Goal: Transaction & Acquisition: Purchase product/service

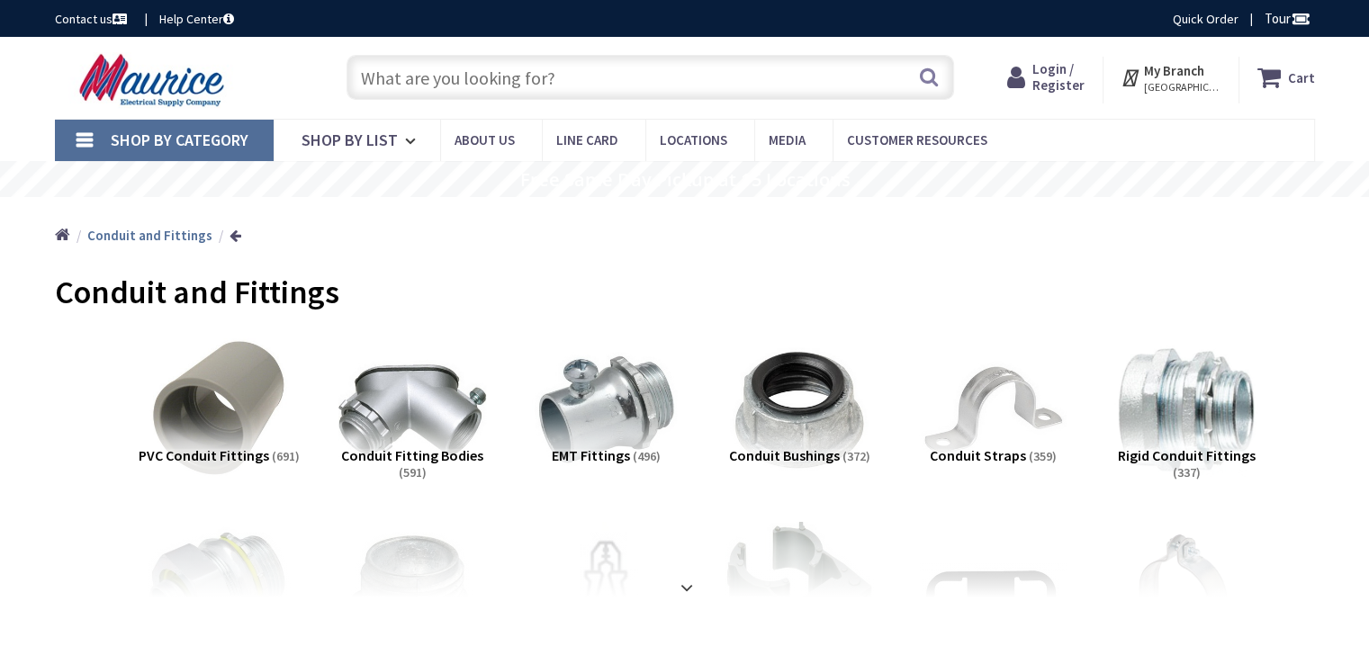
click at [518, 68] on input "text" at bounding box center [651, 77] width 608 height 45
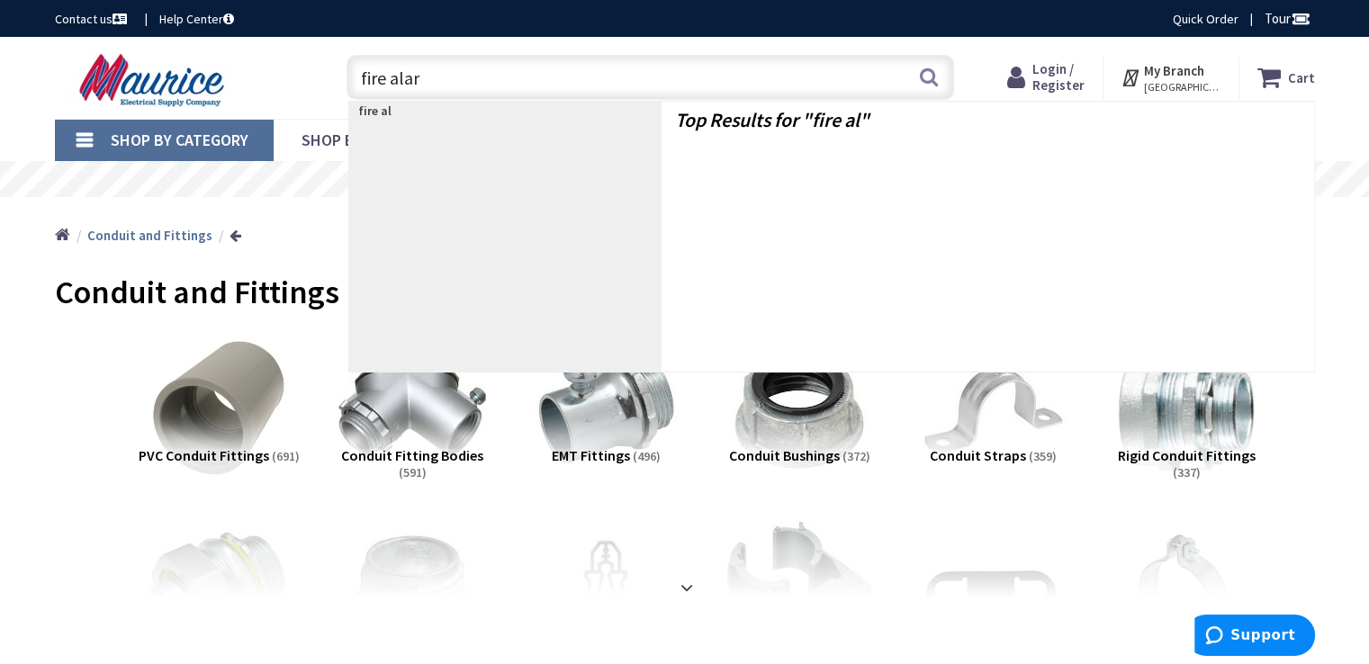
type input "fire alarm"
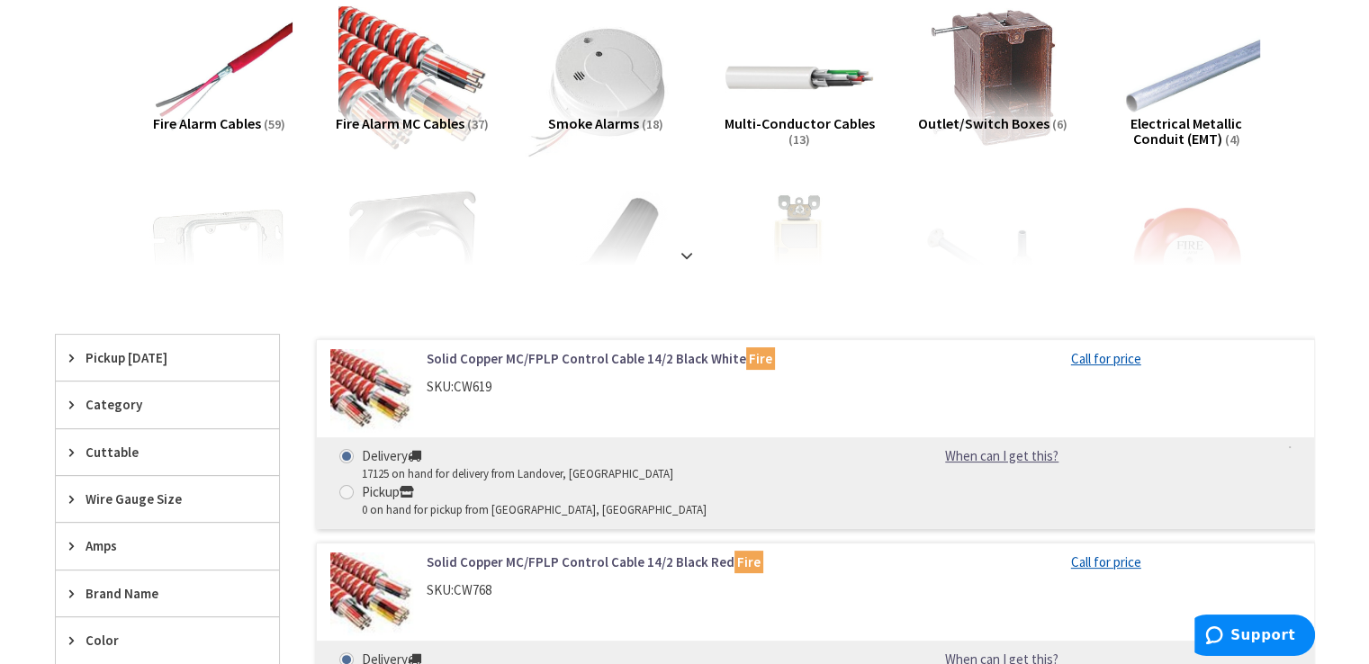
scroll to position [270, 0]
click at [695, 246] on strong at bounding box center [687, 255] width 22 height 20
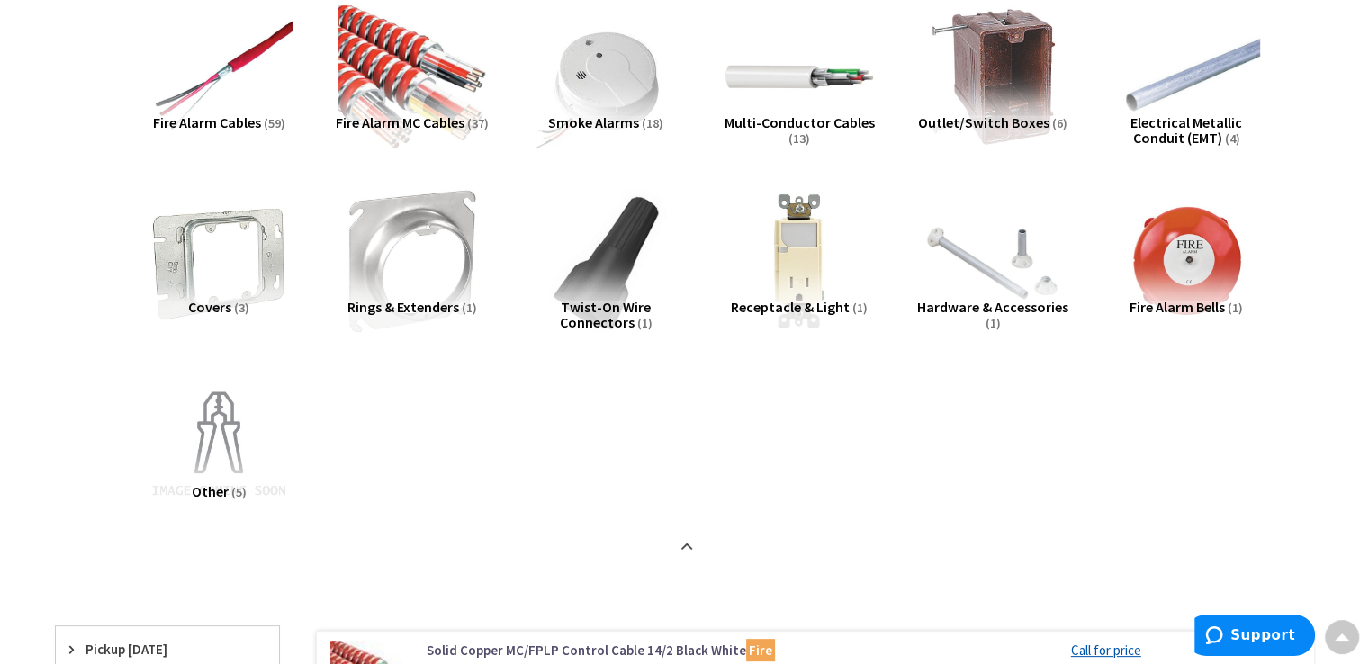
click at [224, 487] on span "Other" at bounding box center [210, 491] width 37 height 18
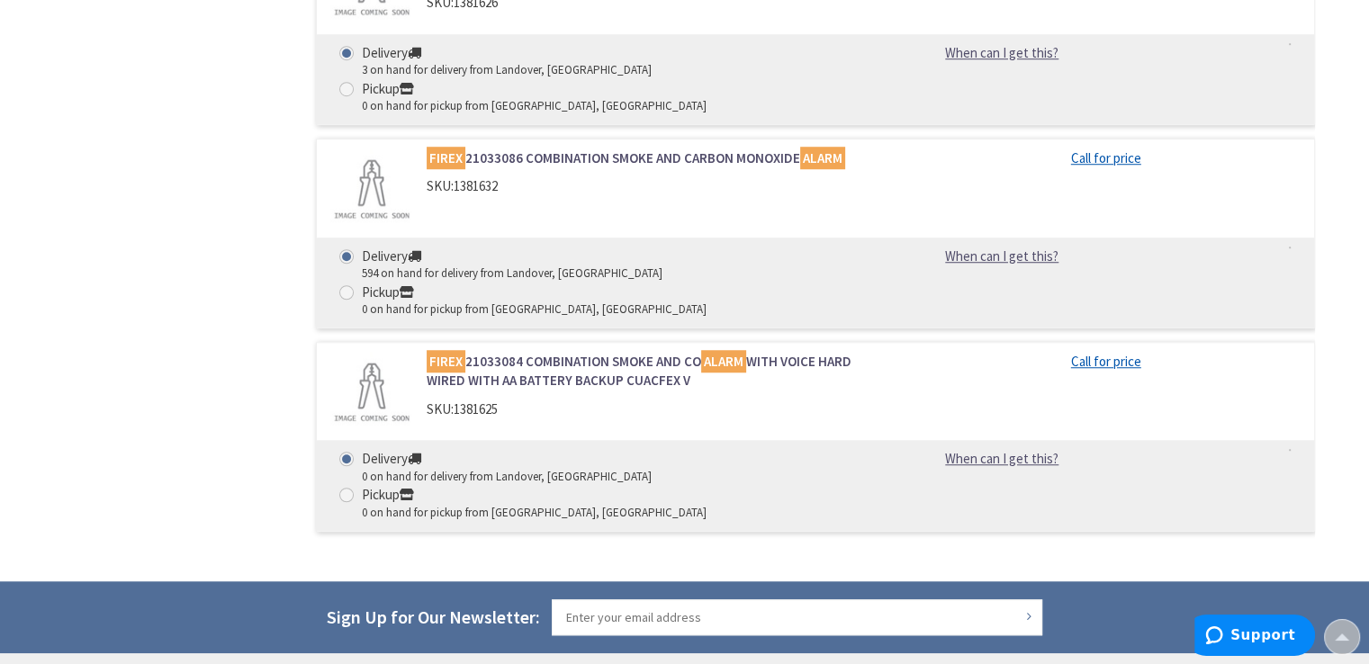
scroll to position [1402, 0]
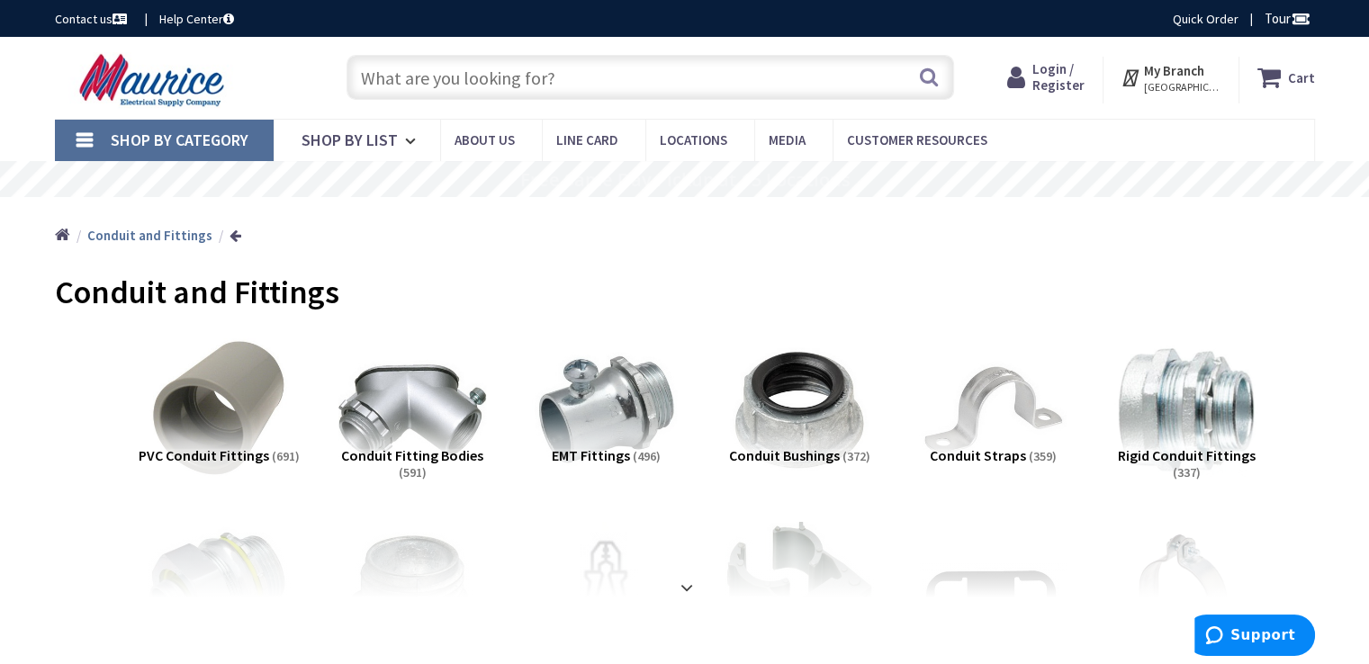
click at [456, 81] on input "text" at bounding box center [651, 77] width 608 height 45
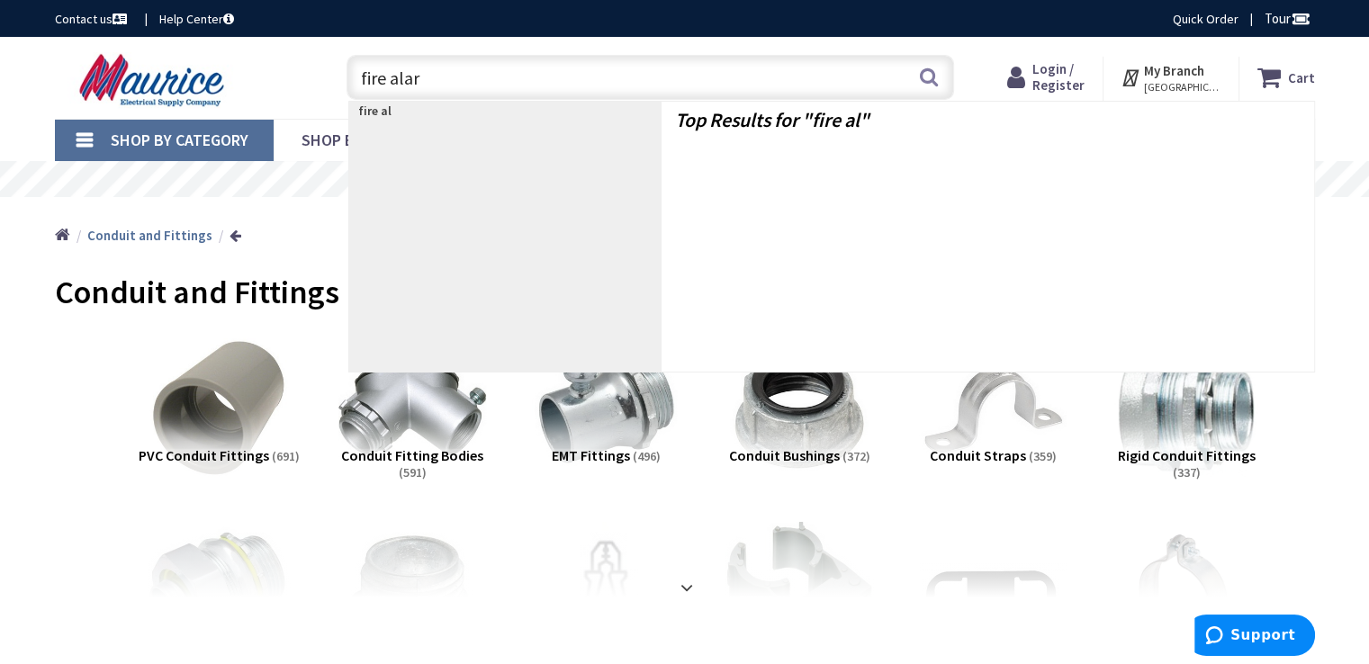
type input "fire alarm"
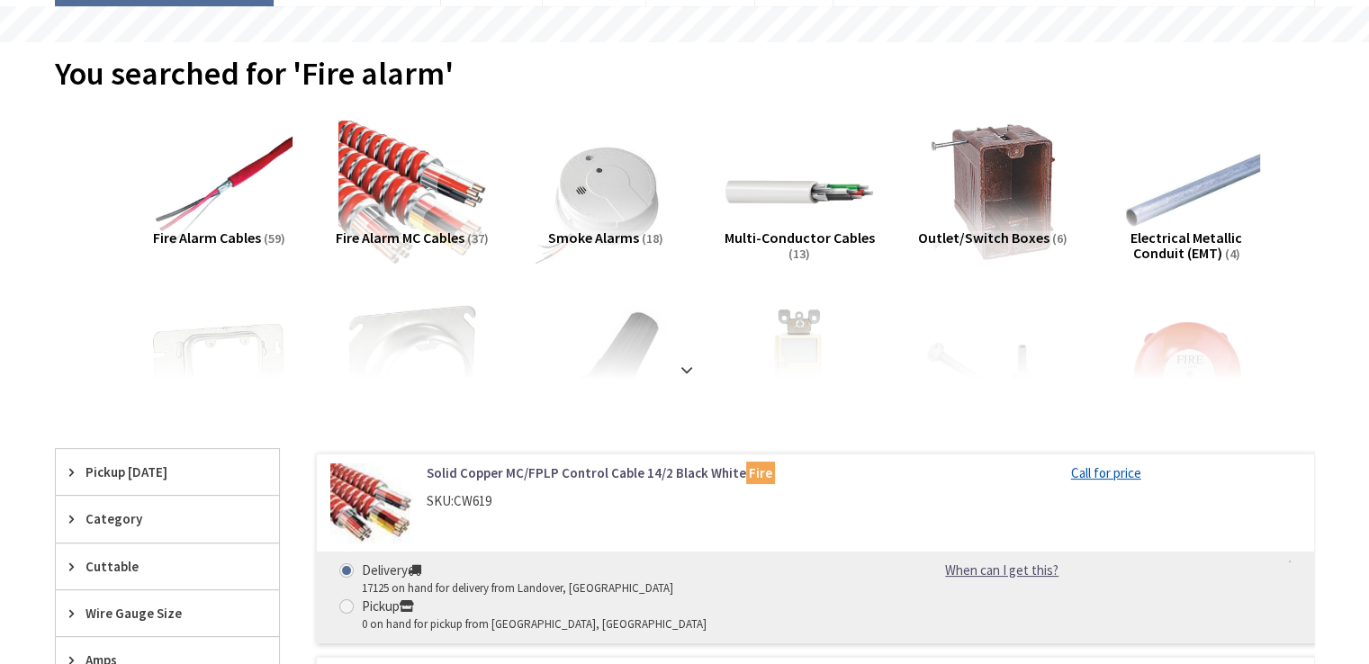
scroll to position [360, 0]
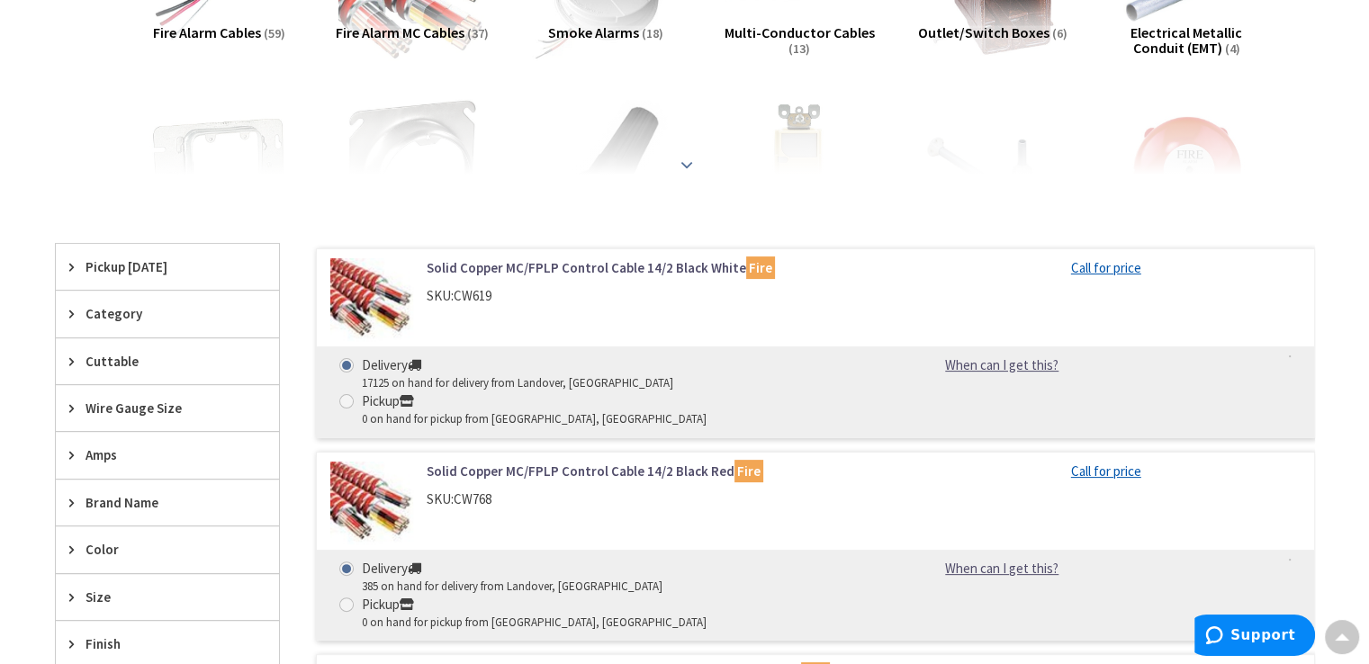
click at [672, 155] on div at bounding box center [685, 125] width 1170 height 99
click at [688, 159] on strong at bounding box center [687, 165] width 22 height 20
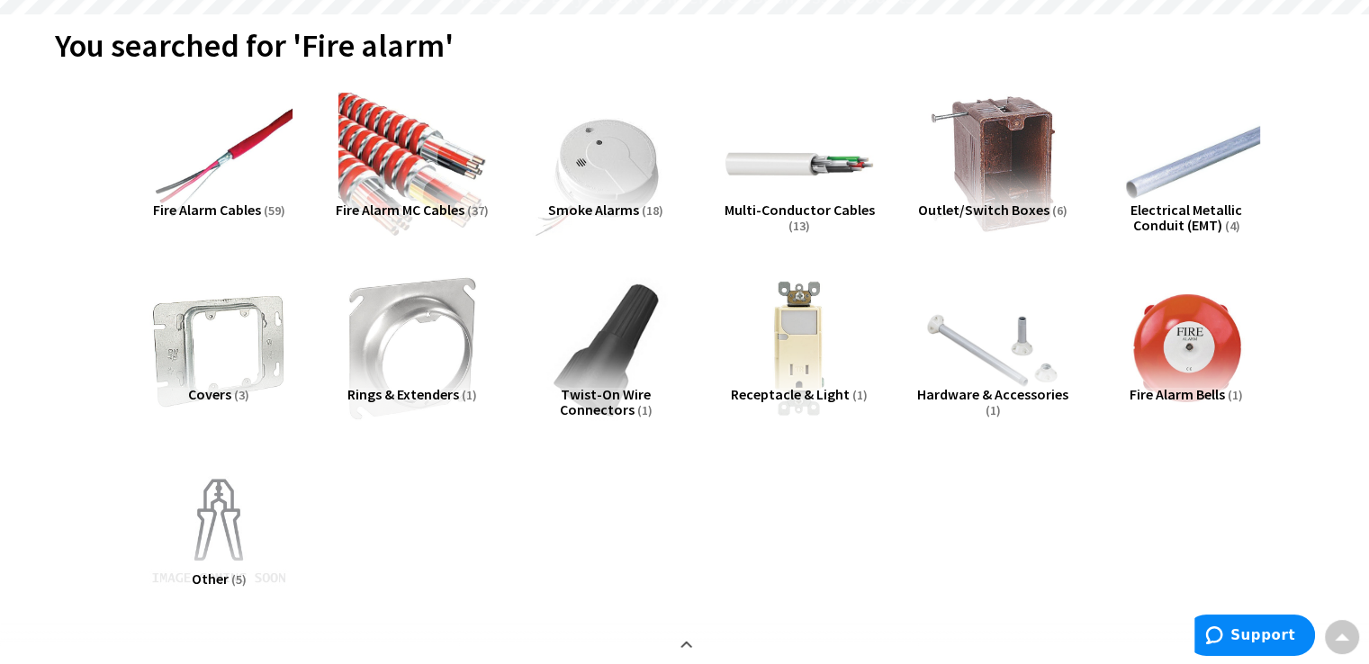
scroll to position [180, 0]
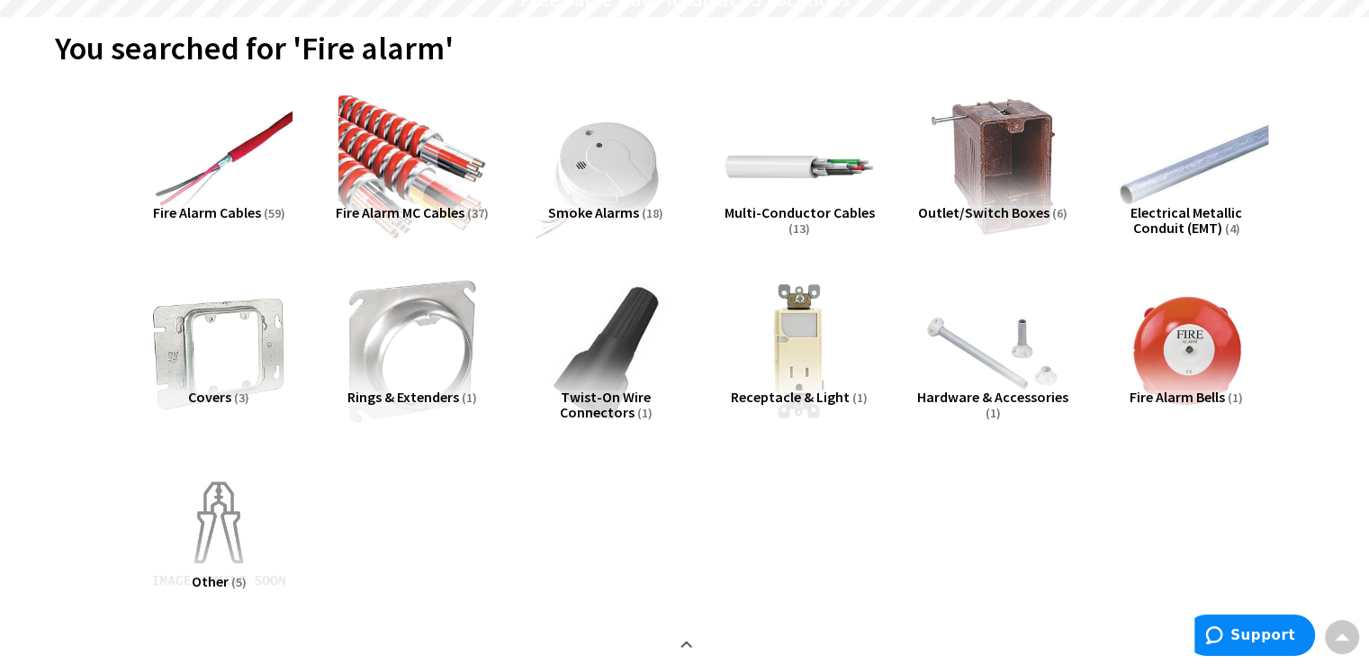
click at [1175, 160] on img at bounding box center [1185, 167] width 163 height 163
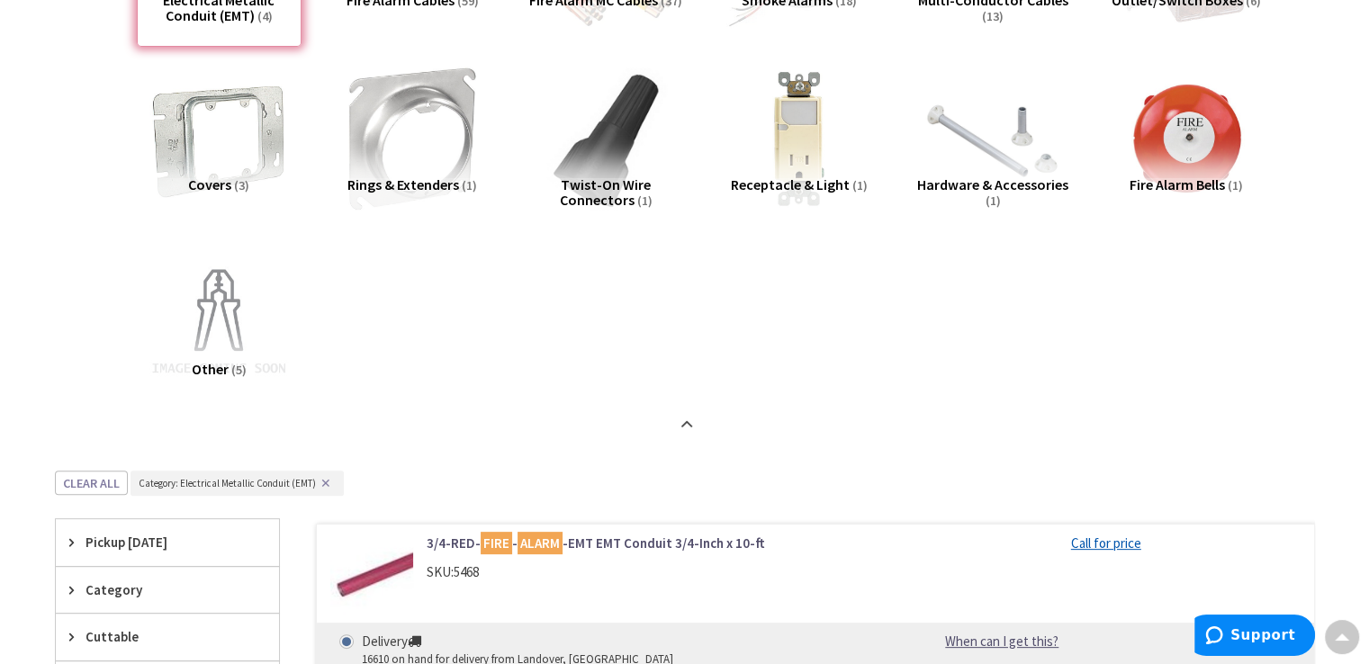
scroll to position [0, 0]
